Goal: Task Accomplishment & Management: Use online tool/utility

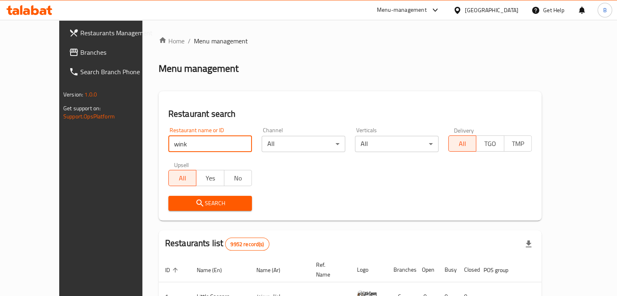
type input "wink"
click button "Search" at bounding box center [210, 203] width 84 height 15
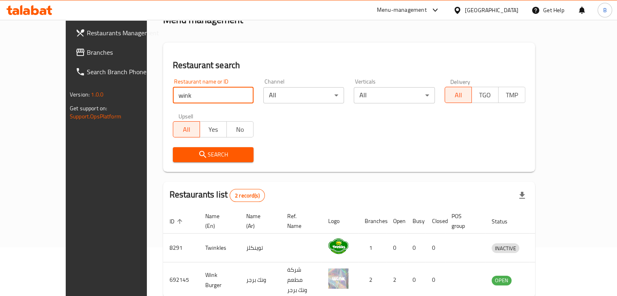
scroll to position [51, 0]
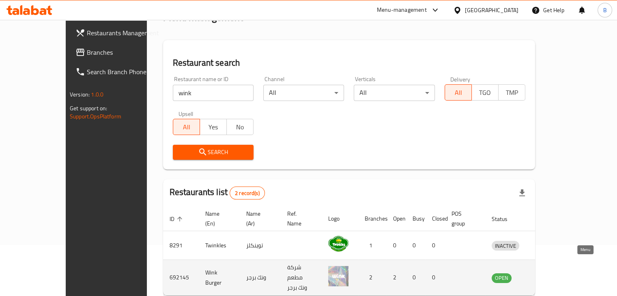
click at [545, 273] on icon "enhanced table" at bounding box center [540, 278] width 10 height 10
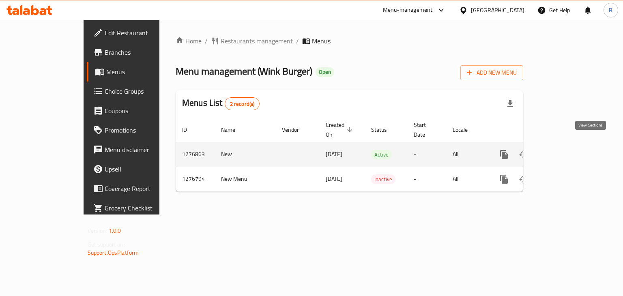
click at [572, 150] on link "enhanced table" at bounding box center [562, 154] width 19 height 19
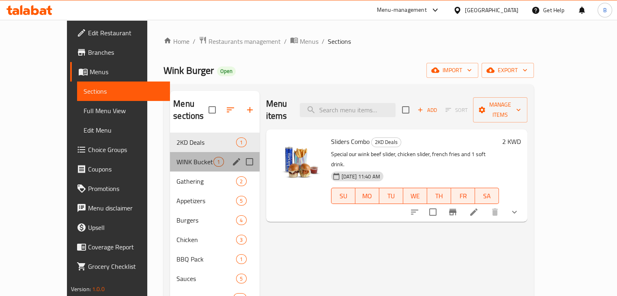
click at [181, 156] on div "WINK Bucket 1" at bounding box center [214, 161] width 89 height 19
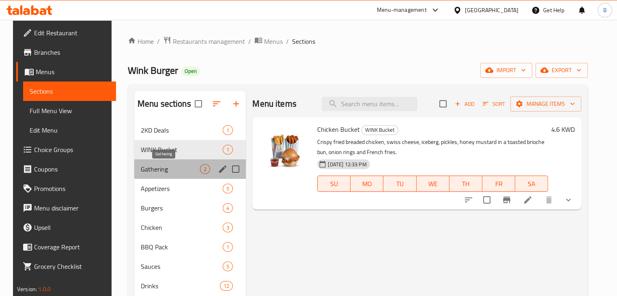
click at [180, 169] on span "Gathering" at bounding box center [170, 169] width 59 height 10
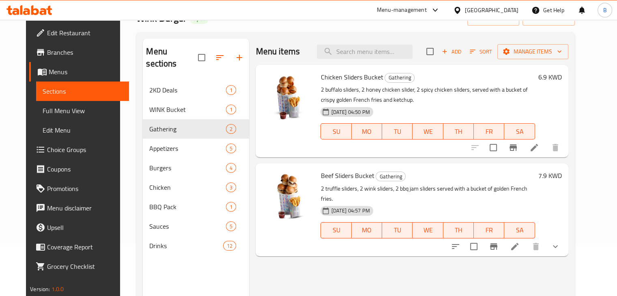
scroll to position [63, 0]
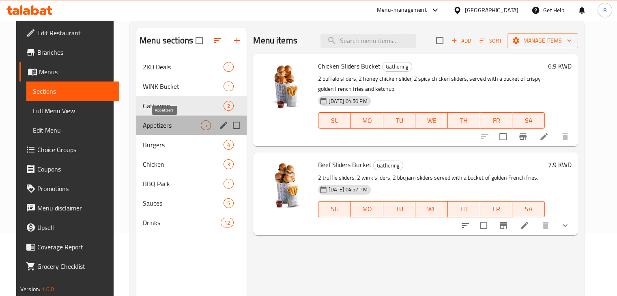
click at [179, 129] on span "Appetizers" at bounding box center [172, 125] width 58 height 10
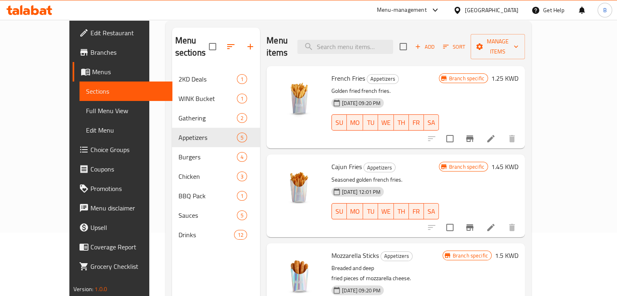
drag, startPoint x: 594, startPoint y: 137, endPoint x: 602, endPoint y: 192, distance: 55.7
click at [547, 192] on div "Home / Restaurants management / Menus / Sections Wink Burger Open import export…" at bounding box center [348, 152] width 398 height 390
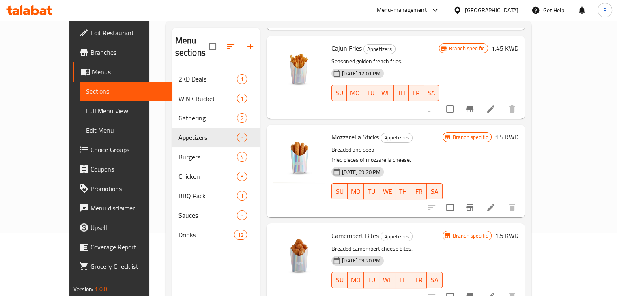
scroll to position [167, 0]
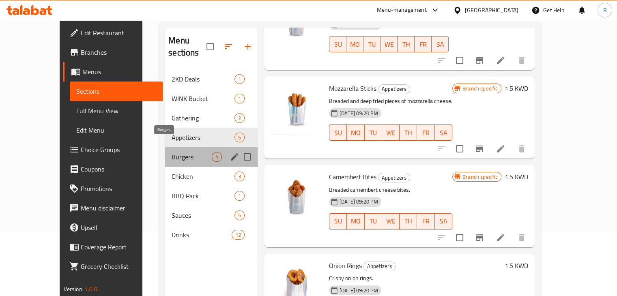
click at [172, 152] on span "Burgers" at bounding box center [192, 157] width 40 height 10
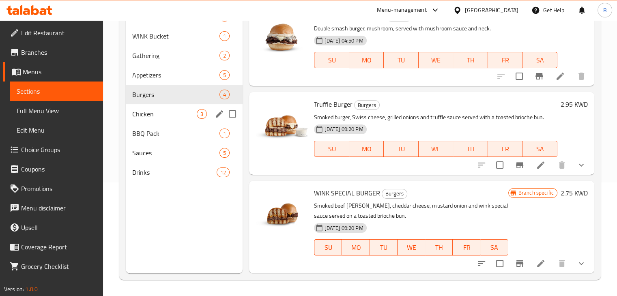
click at [131, 108] on div "Chicken 3" at bounding box center [184, 113] width 117 height 19
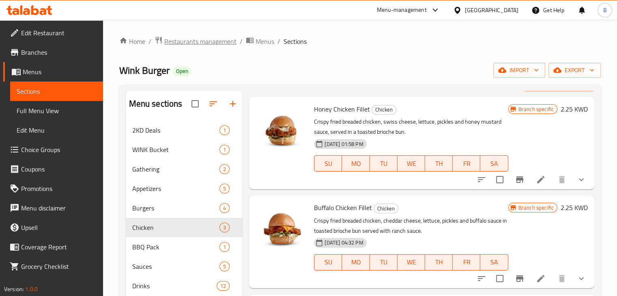
click at [216, 45] on span "Restaurants management" at bounding box center [200, 41] width 72 height 10
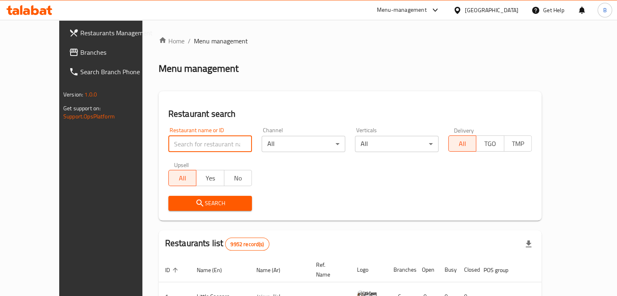
click at [193, 141] on input "search" at bounding box center [210, 144] width 84 height 16
type input "dono"
click button "Search" at bounding box center [210, 203] width 84 height 15
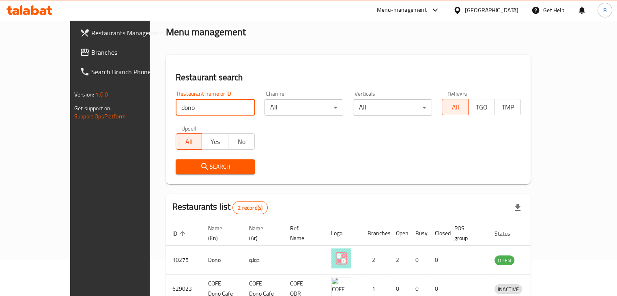
scroll to position [37, 0]
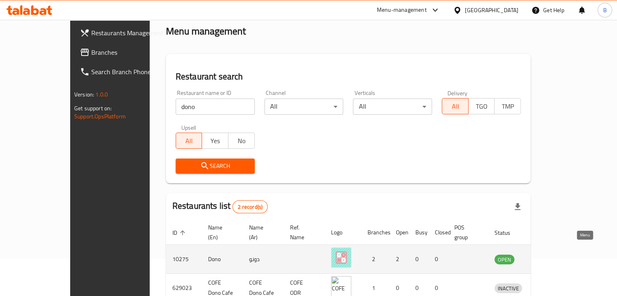
click at [548, 254] on icon "enhanced table" at bounding box center [543, 259] width 10 height 10
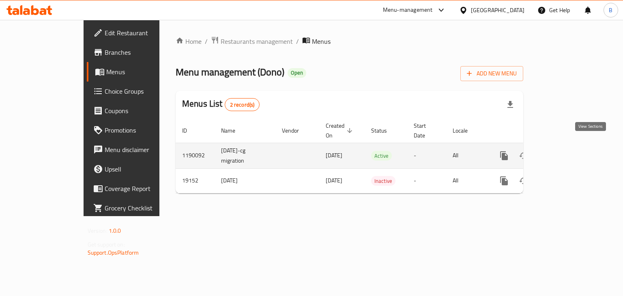
click at [572, 154] on link "enhanced table" at bounding box center [562, 155] width 19 height 19
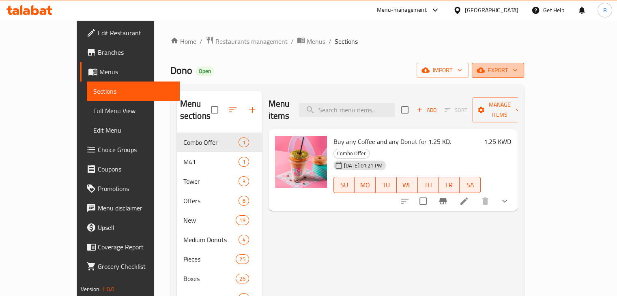
click at [524, 76] on button "export" at bounding box center [498, 70] width 52 height 15
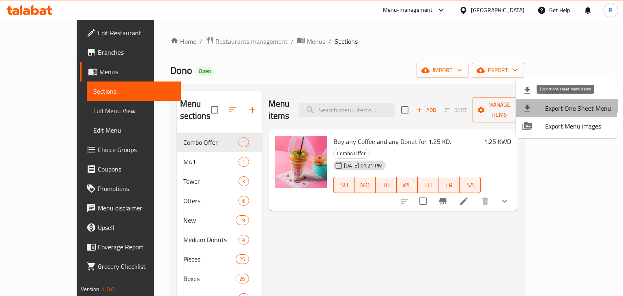
click at [560, 104] on span "Export One Sheet Menu" at bounding box center [578, 108] width 66 height 10
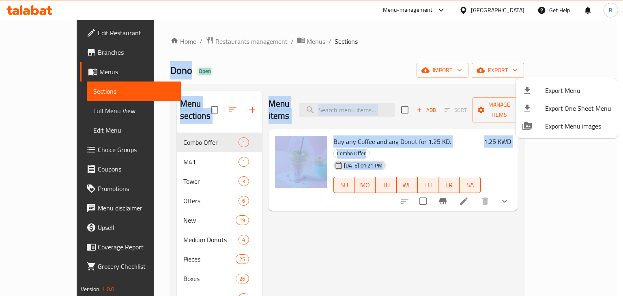
drag, startPoint x: 211, startPoint y: 45, endPoint x: 291, endPoint y: 47, distance: 80.3
click at [291, 47] on div at bounding box center [311, 148] width 623 height 296
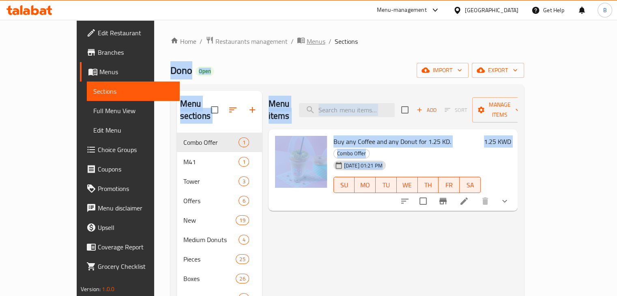
click at [307, 39] on span "Menus" at bounding box center [316, 41] width 19 height 10
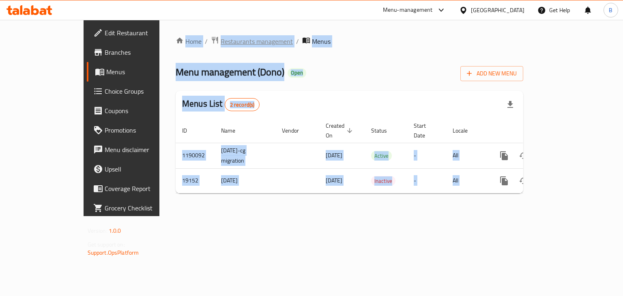
click at [221, 41] on span "Restaurants management" at bounding box center [257, 41] width 72 height 10
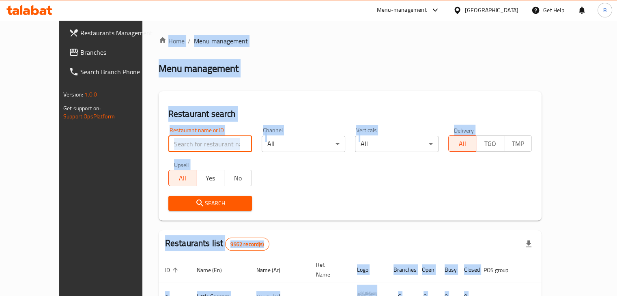
click at [210, 138] on input "search" at bounding box center [210, 144] width 84 height 16
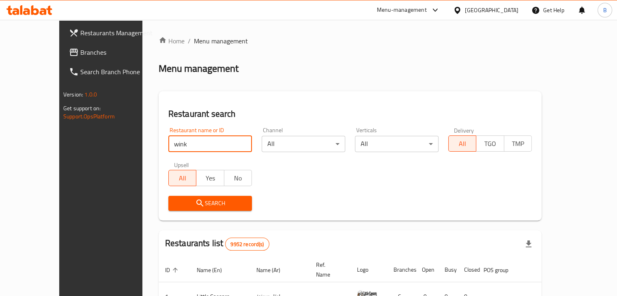
type input "wink"
click button "Search" at bounding box center [210, 203] width 84 height 15
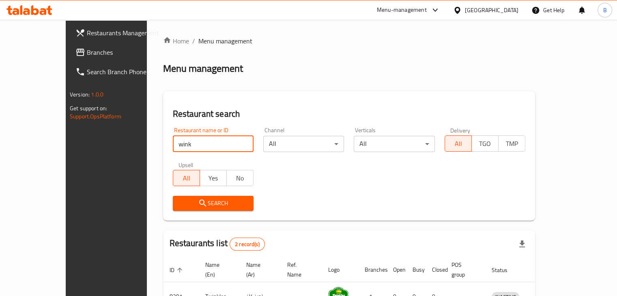
scroll to position [78, 0]
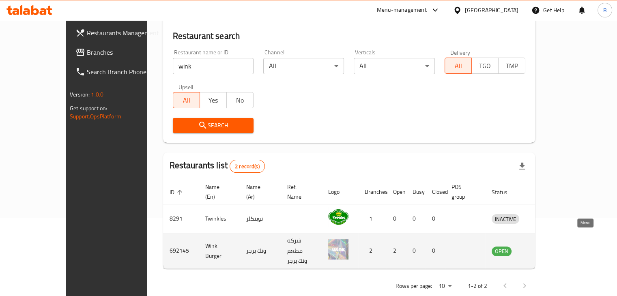
click at [545, 248] on icon "enhanced table" at bounding box center [540, 251] width 9 height 7
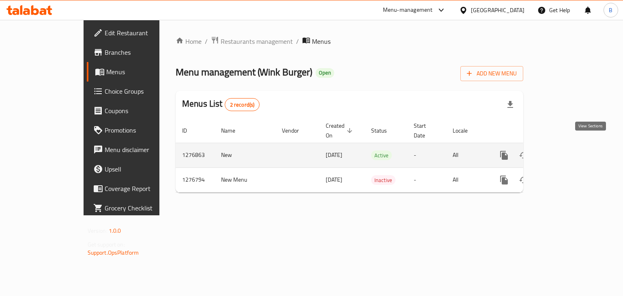
click at [572, 152] on link "enhanced table" at bounding box center [562, 155] width 19 height 19
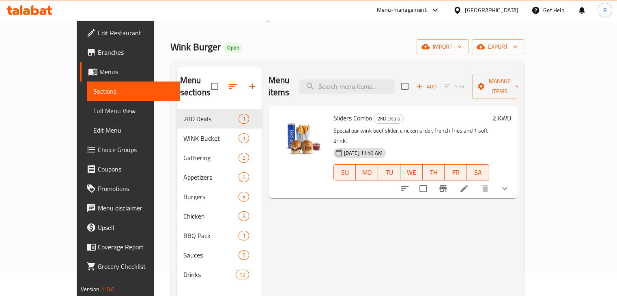
scroll to position [26, 0]
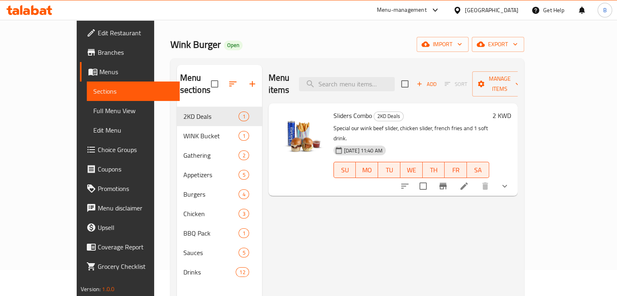
click at [420, 9] on div "Menu-management" at bounding box center [402, 10] width 50 height 10
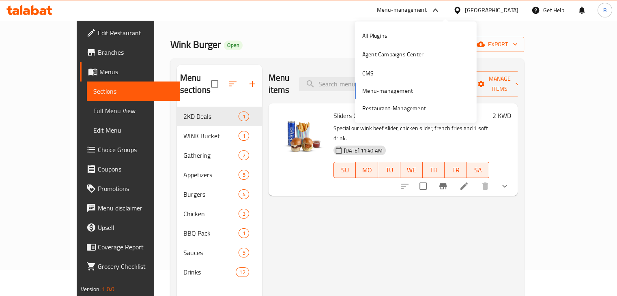
click at [397, 89] on div "All Plugins Agent Campaigns Center CMS Menu-management Restaurant-Management" at bounding box center [416, 72] width 122 height 92
click at [386, 106] on div "Restaurant-Management" at bounding box center [394, 108] width 64 height 9
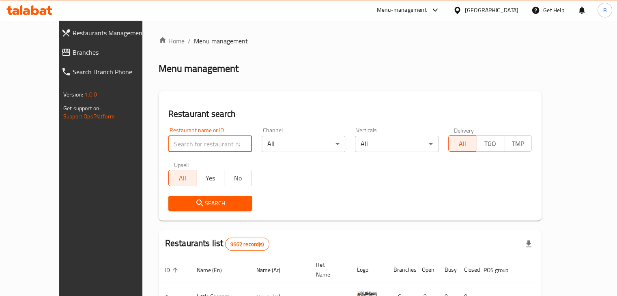
click at [185, 146] on input "search" at bounding box center [210, 144] width 84 height 16
type input "dino"
click button "Search" at bounding box center [210, 203] width 84 height 15
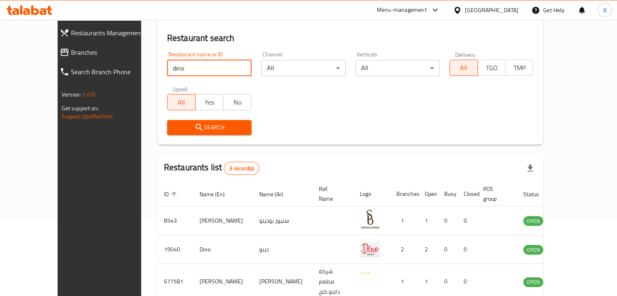
scroll to position [76, 0]
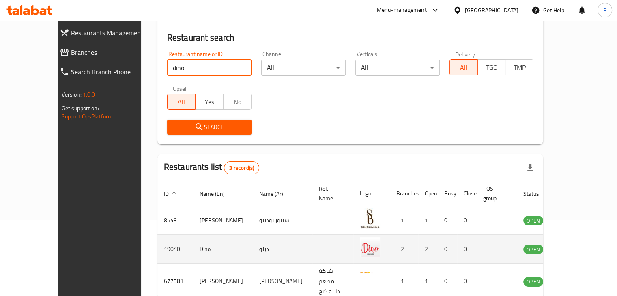
click at [580, 244] on td "enhanced table" at bounding box center [573, 249] width 28 height 29
click at [575, 244] on icon "enhanced table" at bounding box center [571, 249] width 10 height 10
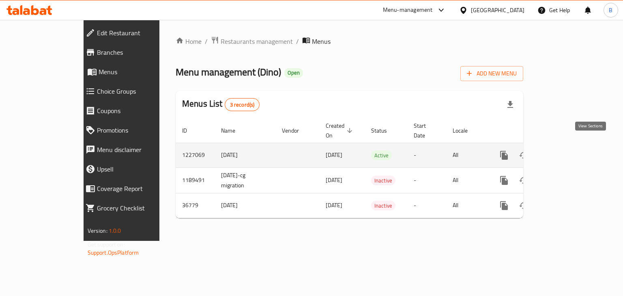
click at [567, 150] on icon "enhanced table" at bounding box center [563, 155] width 10 height 10
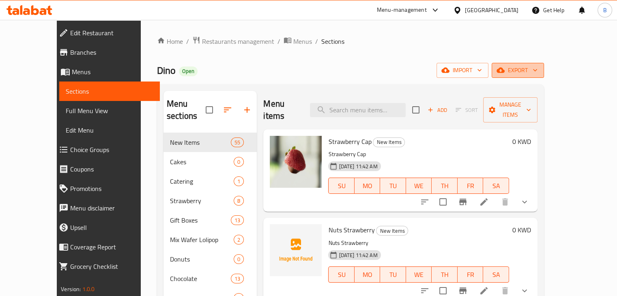
click at [537, 73] on span "export" at bounding box center [517, 70] width 39 height 10
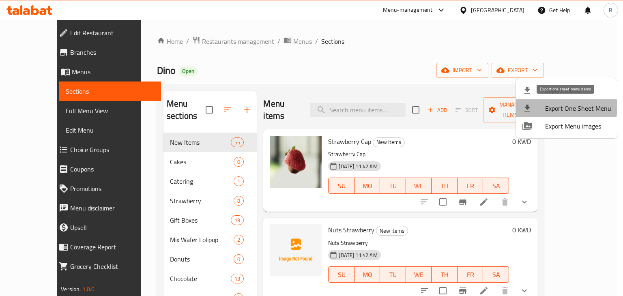
click at [560, 107] on span "Export One Sheet Menu" at bounding box center [578, 108] width 66 height 10
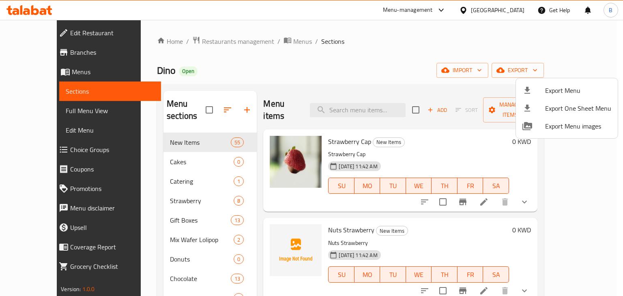
click at [310, 42] on div at bounding box center [311, 148] width 623 height 296
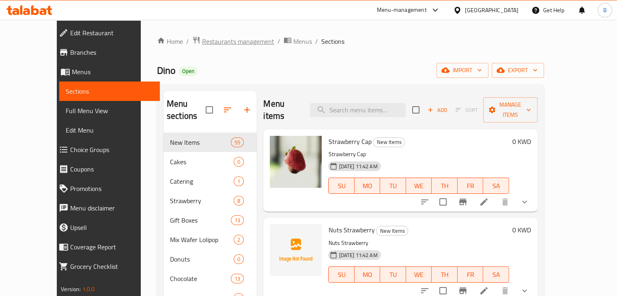
click at [219, 42] on span "Restaurants management" at bounding box center [238, 41] width 72 height 10
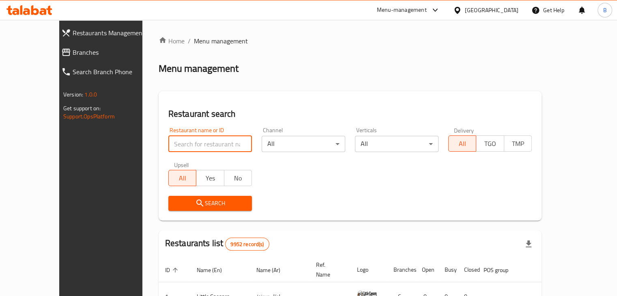
click at [194, 140] on input "search" at bounding box center [210, 144] width 84 height 16
type input "donnrua"
click button "Search" at bounding box center [210, 203] width 84 height 15
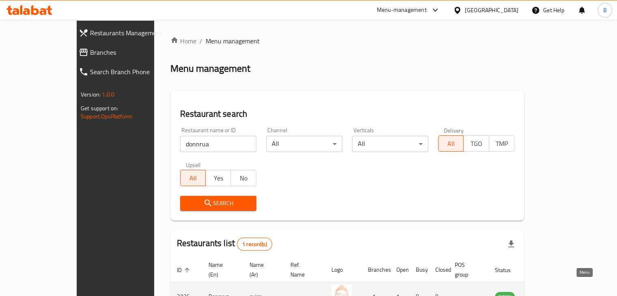
click at [547, 292] on icon "enhanced table" at bounding box center [542, 297] width 10 height 10
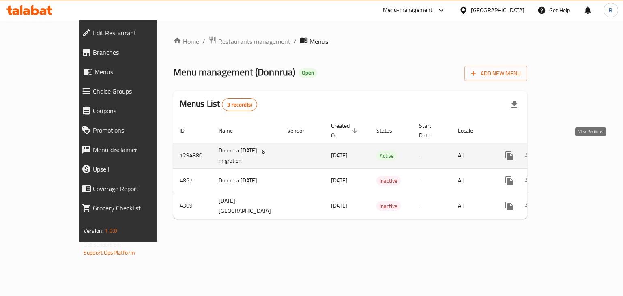
click at [573, 154] on icon "enhanced table" at bounding box center [568, 156] width 10 height 10
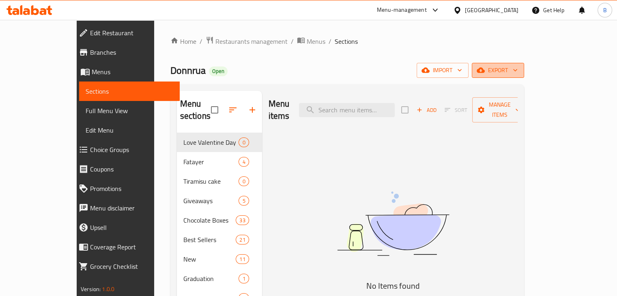
click at [517, 72] on span "export" at bounding box center [497, 70] width 39 height 10
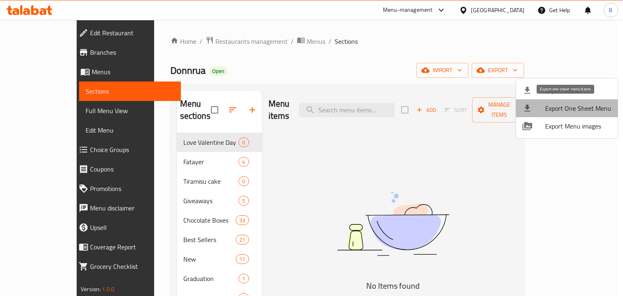
click at [568, 104] on span "Export One Sheet Menu" at bounding box center [578, 108] width 66 height 10
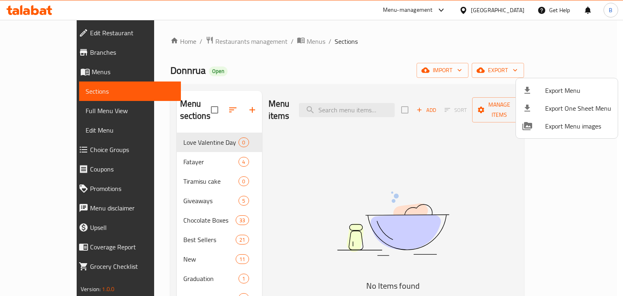
click at [353, 43] on div at bounding box center [311, 148] width 623 height 296
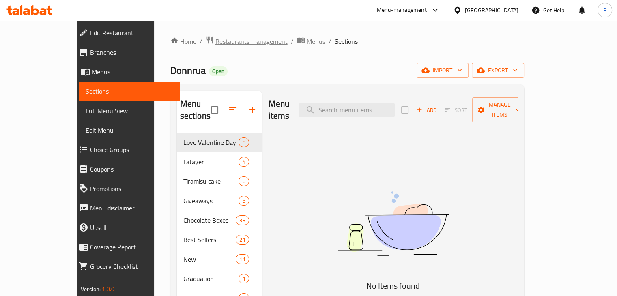
click at [227, 45] on span "Restaurants management" at bounding box center [251, 41] width 72 height 10
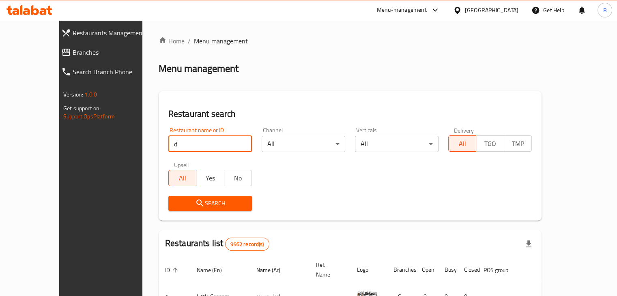
click at [177, 142] on input "d" at bounding box center [210, 144] width 84 height 16
type input "donuttela"
click button "Search" at bounding box center [210, 203] width 84 height 15
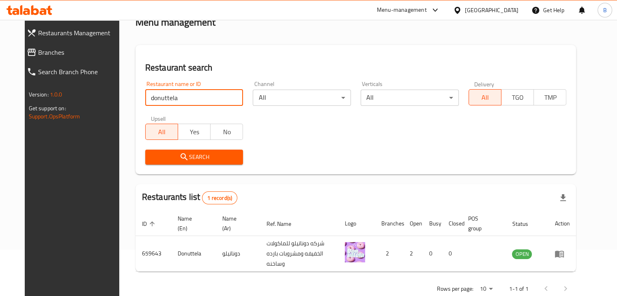
scroll to position [47, 0]
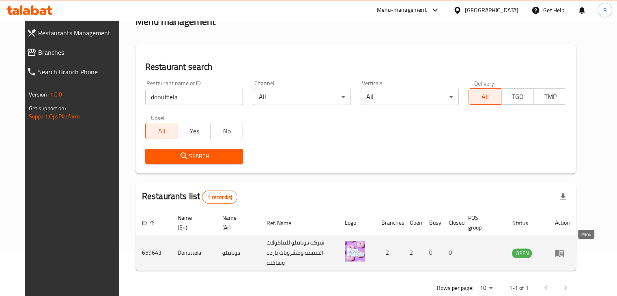
click at [569, 248] on link "enhanced table" at bounding box center [561, 253] width 15 height 10
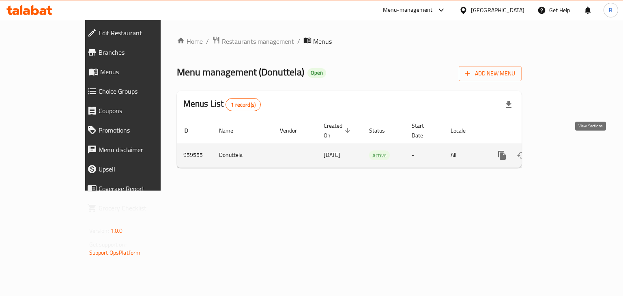
click at [564, 152] on icon "enhanced table" at bounding box center [560, 155] width 7 height 7
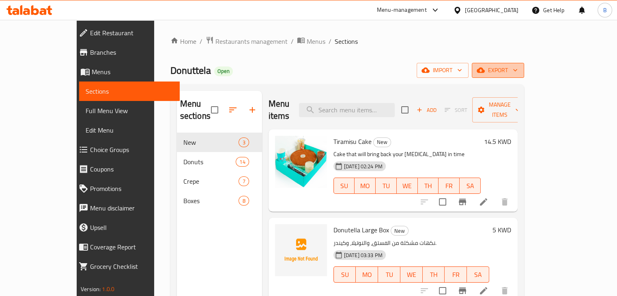
click at [517, 71] on span "export" at bounding box center [497, 70] width 39 height 10
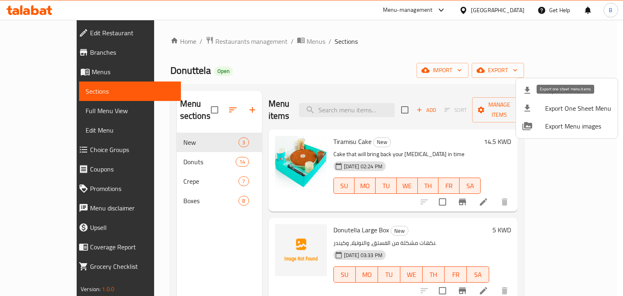
click at [568, 107] on span "Export One Sheet Menu" at bounding box center [578, 108] width 66 height 10
click at [221, 49] on div at bounding box center [311, 148] width 623 height 296
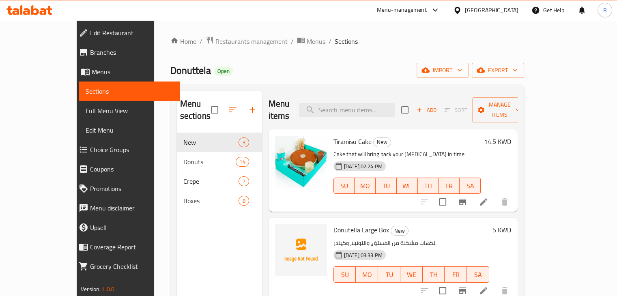
click at [221, 49] on div "Home / Restaurants management / Menus / Sections Donuttela Open import export M…" at bounding box center [347, 214] width 354 height 357
click at [216, 42] on span "Restaurants management" at bounding box center [251, 41] width 72 height 10
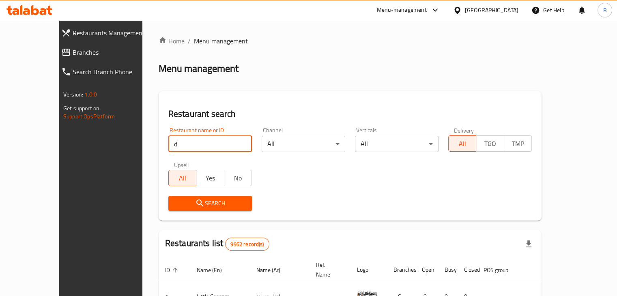
click at [198, 149] on input "d" at bounding box center [210, 144] width 84 height 16
type input "dates"
click button "Search" at bounding box center [210, 203] width 84 height 15
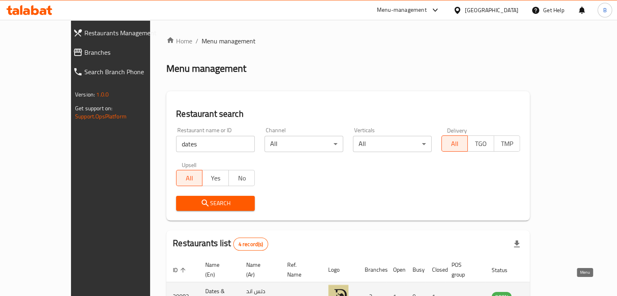
click at [543, 294] on icon "enhanced table" at bounding box center [538, 297] width 9 height 7
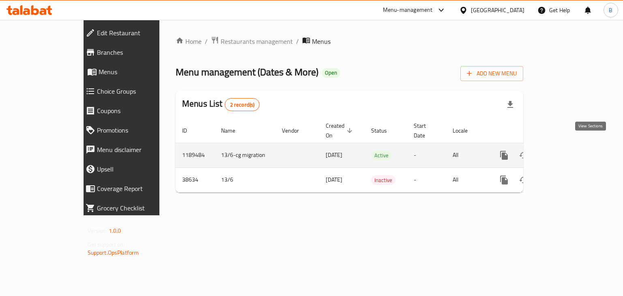
click at [566, 152] on icon "enhanced table" at bounding box center [562, 155] width 7 height 7
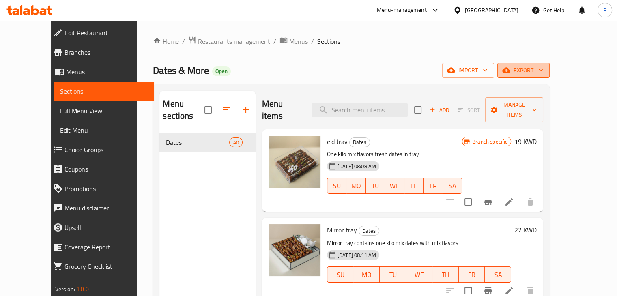
click at [543, 69] on span "export" at bounding box center [523, 70] width 39 height 10
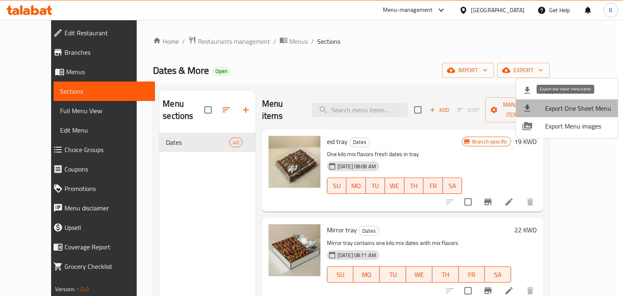
click at [572, 105] on span "Export One Sheet Menu" at bounding box center [578, 108] width 66 height 10
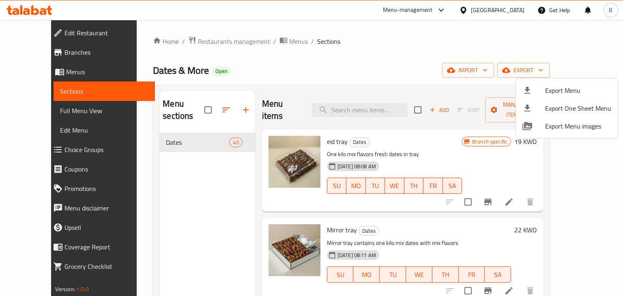
click at [225, 30] on div at bounding box center [311, 148] width 623 height 296
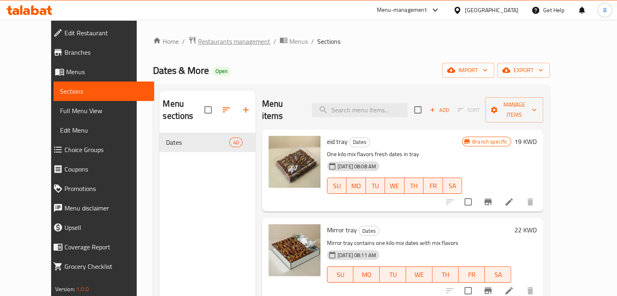
click at [216, 46] on span "Restaurants management" at bounding box center [234, 41] width 72 height 10
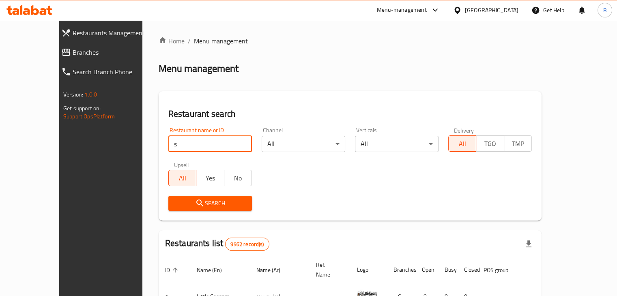
click at [189, 144] on input "s" at bounding box center [210, 144] width 84 height 16
type input "[PERSON_NAME]"
click button "Search" at bounding box center [210, 203] width 84 height 15
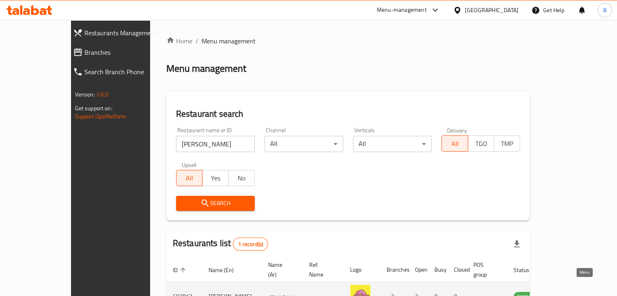
click at [565, 294] on icon "enhanced table" at bounding box center [560, 297] width 9 height 7
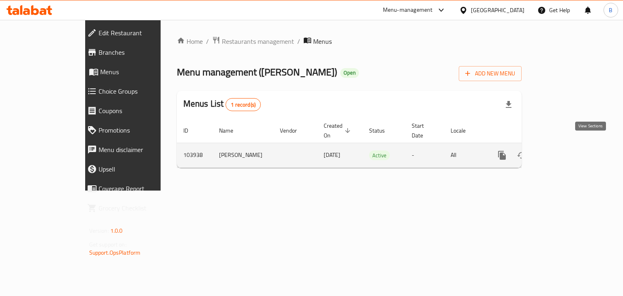
click at [565, 150] on icon "enhanced table" at bounding box center [560, 155] width 10 height 10
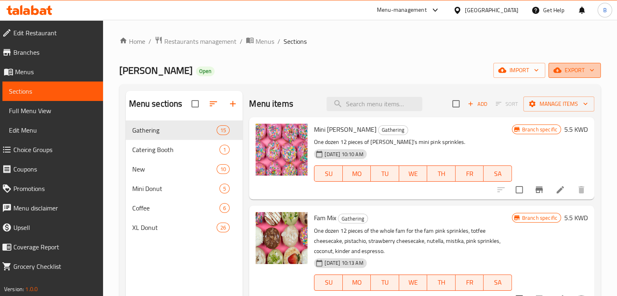
click at [566, 70] on span "export" at bounding box center [574, 70] width 39 height 10
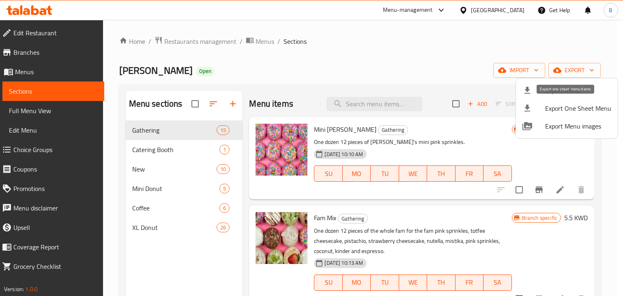
click at [562, 103] on span "Export One Sheet Menu" at bounding box center [578, 108] width 66 height 10
click at [243, 51] on div at bounding box center [311, 148] width 623 height 296
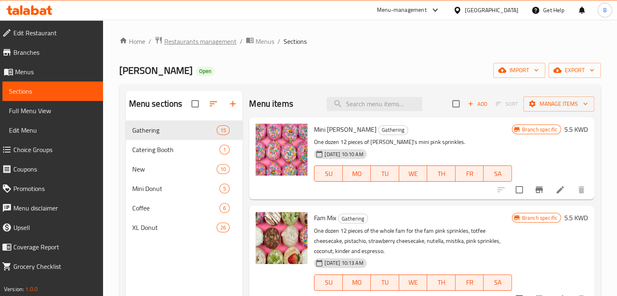
click at [227, 43] on span "Restaurants management" at bounding box center [200, 41] width 72 height 10
